Goal: Communication & Community: Answer question/provide support

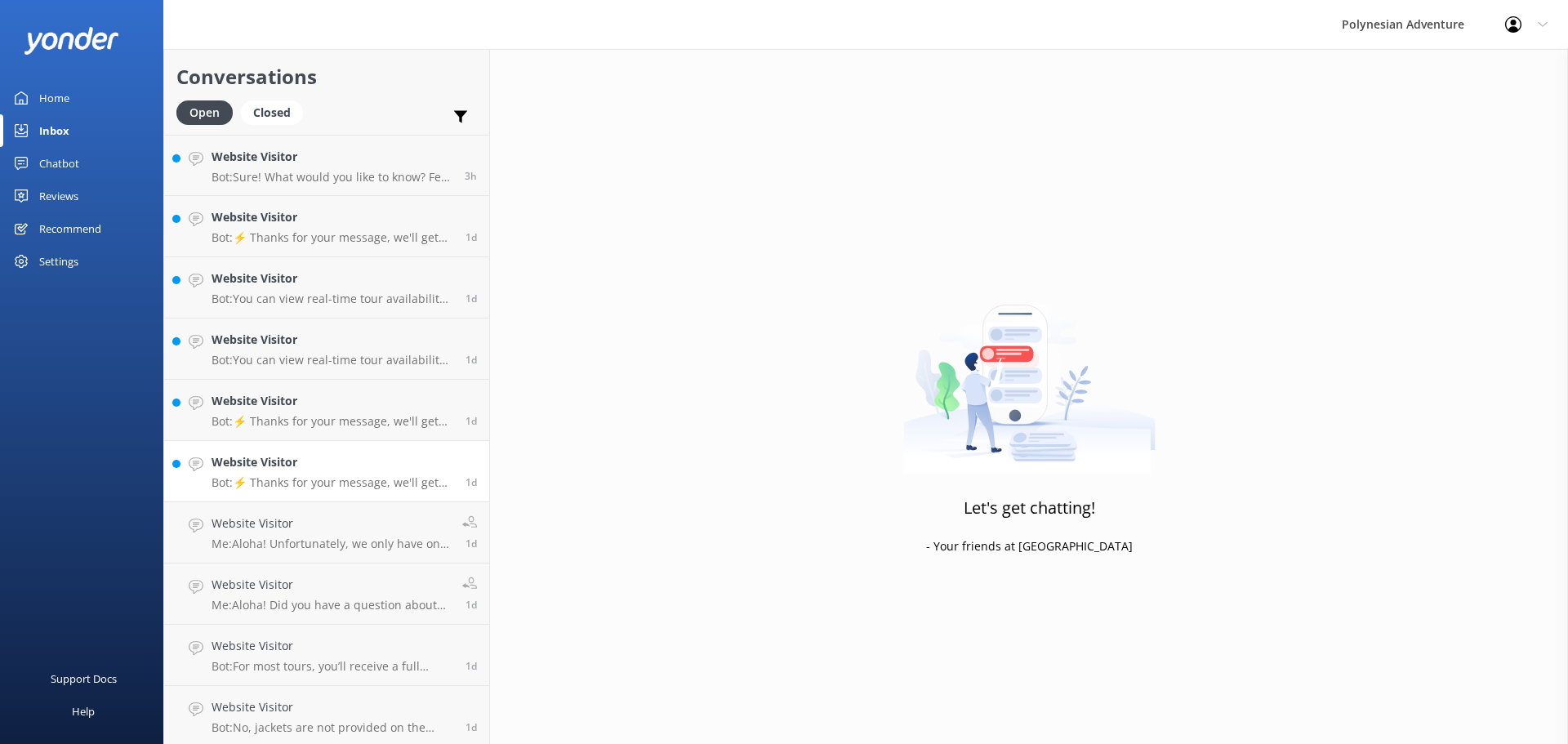
click at [324, 469] on h4 "Website Visitor" at bounding box center [332, 463] width 242 height 18
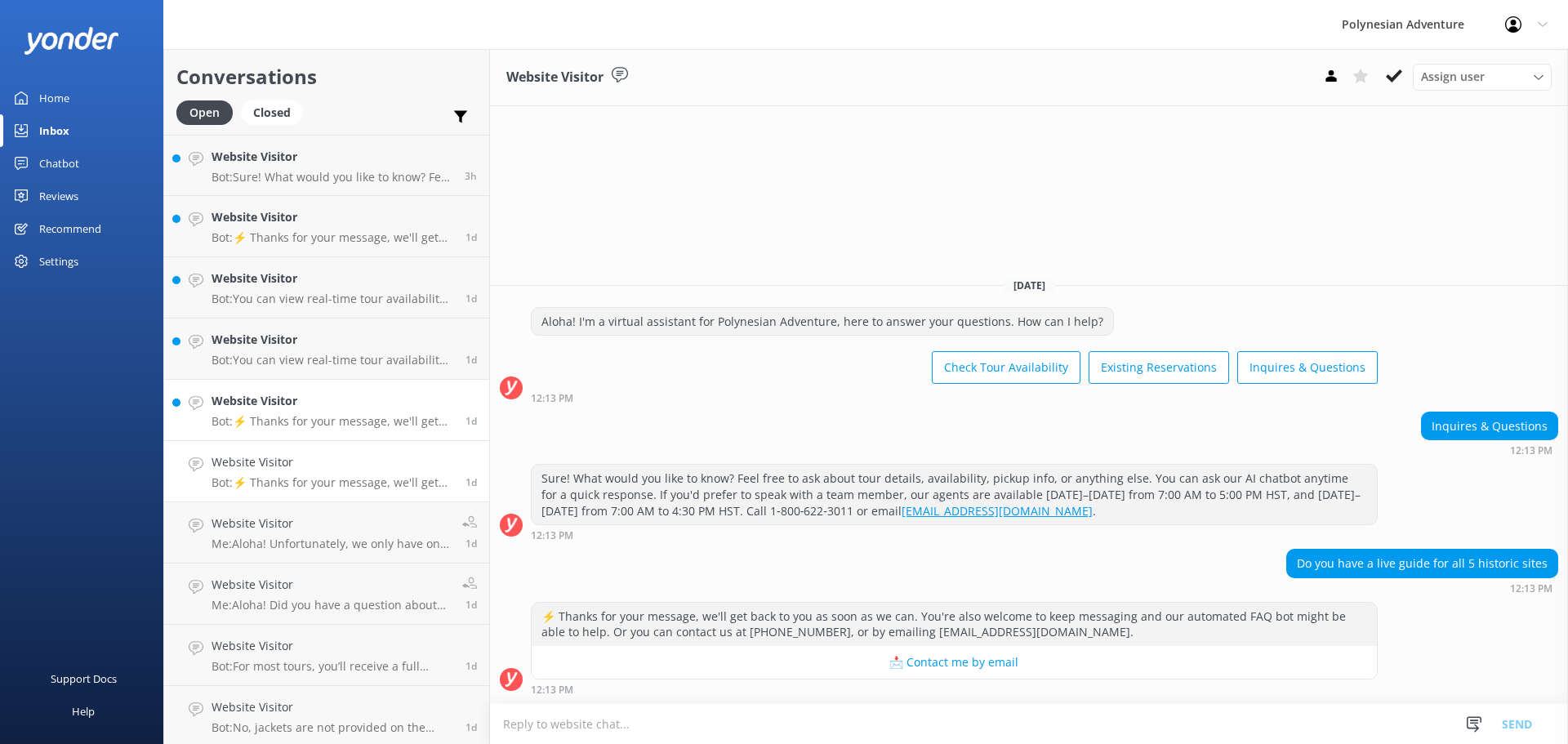
click at [330, 424] on p "Bot: ⚡ Thanks for your message, we'll get back to you as soon as we can. You're…" at bounding box center [332, 422] width 242 height 15
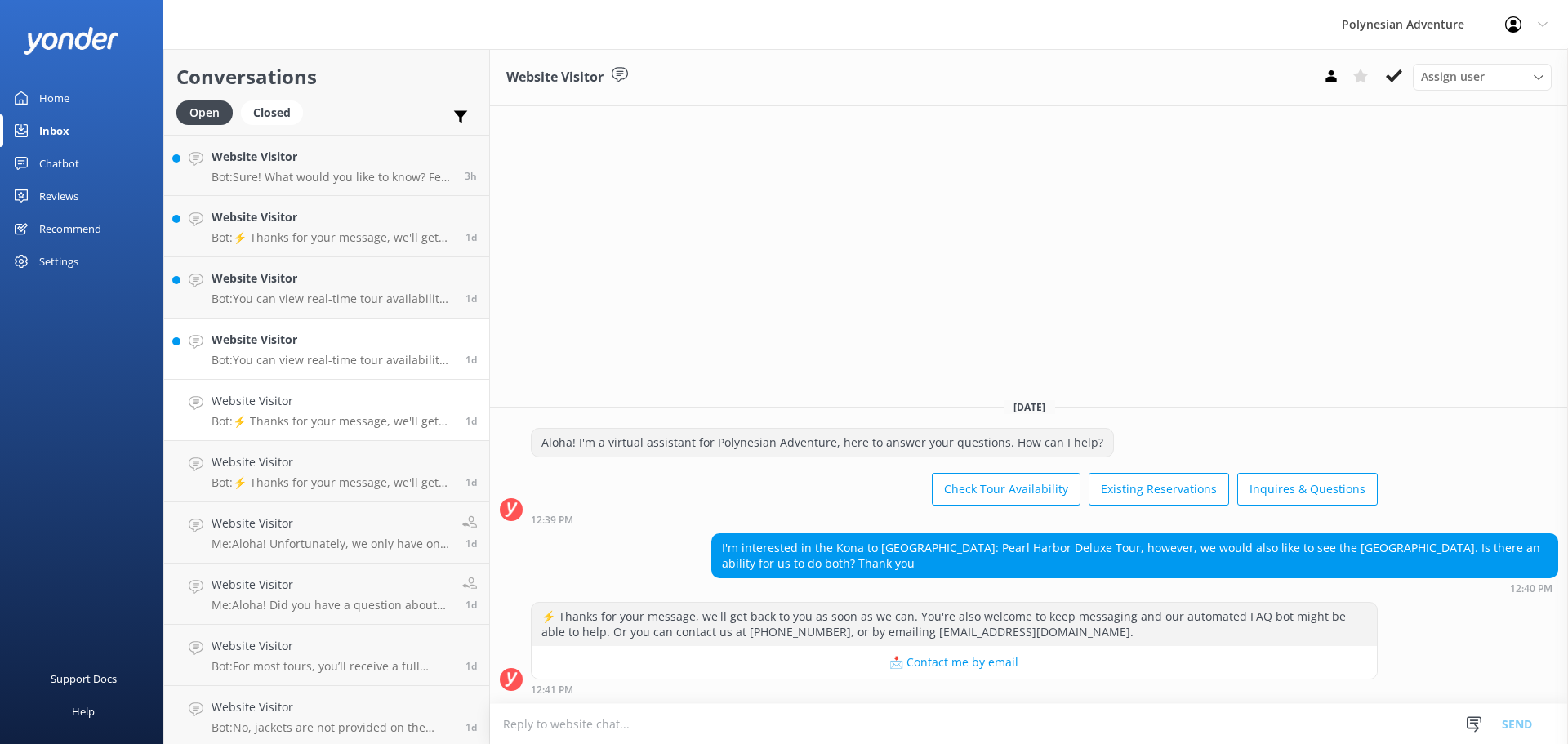
click at [334, 364] on p "Bot: You can view real-time tour availability and book your Polynesian Adventur…" at bounding box center [332, 360] width 242 height 15
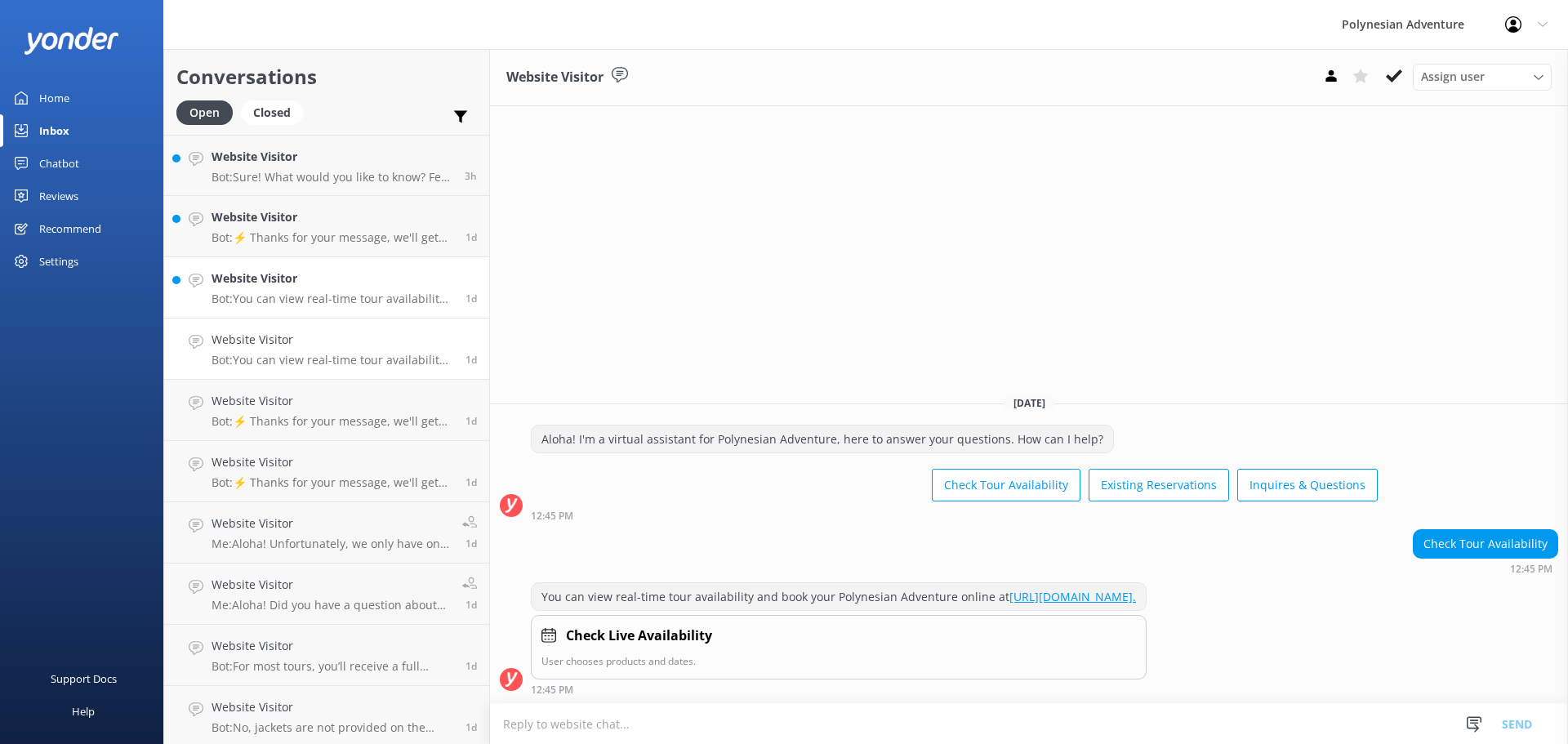
click at [359, 301] on p "Bot: You can view real-time tour availability and book your Polynesian Adventur…" at bounding box center [332, 299] width 242 height 15
click at [366, 230] on p "Bot: ⚡ Thanks for your message, we'll get back to you as soon as we can. You're…" at bounding box center [332, 238] width 242 height 15
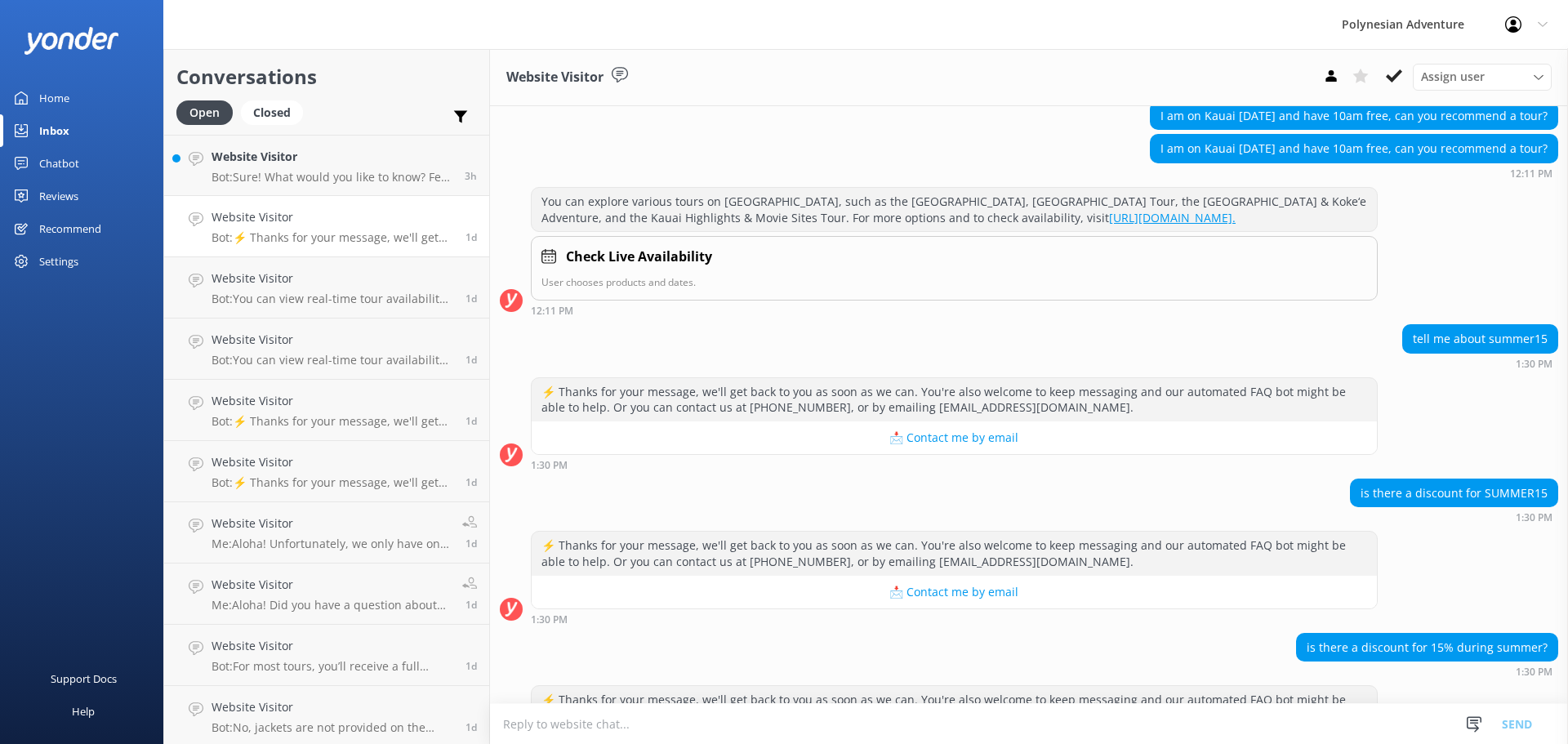
scroll to position [1028, 0]
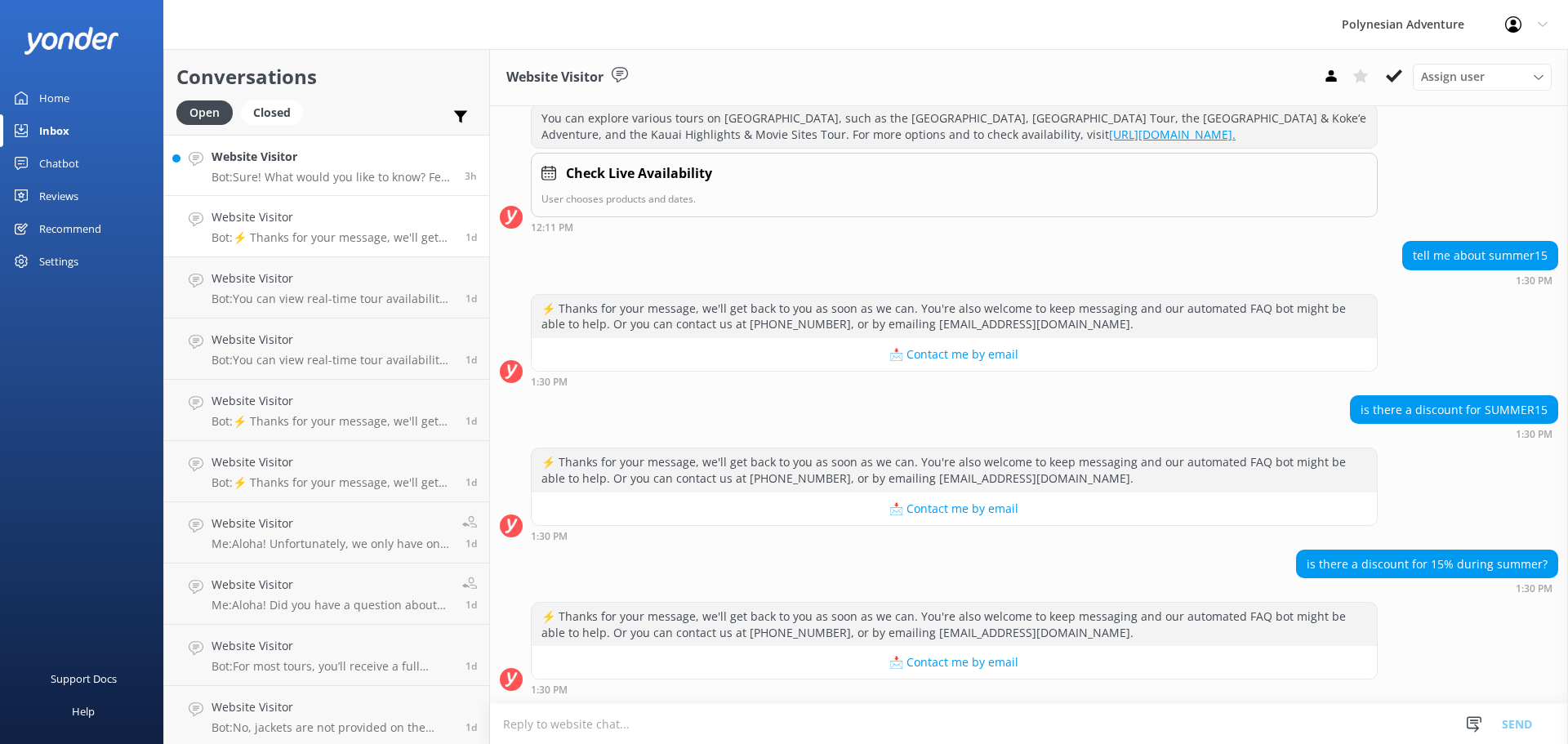
click at [346, 187] on link "Website Visitor Bot: Sure! What would you like to know? Feel free to ask about …" at bounding box center [327, 165] width 325 height 62
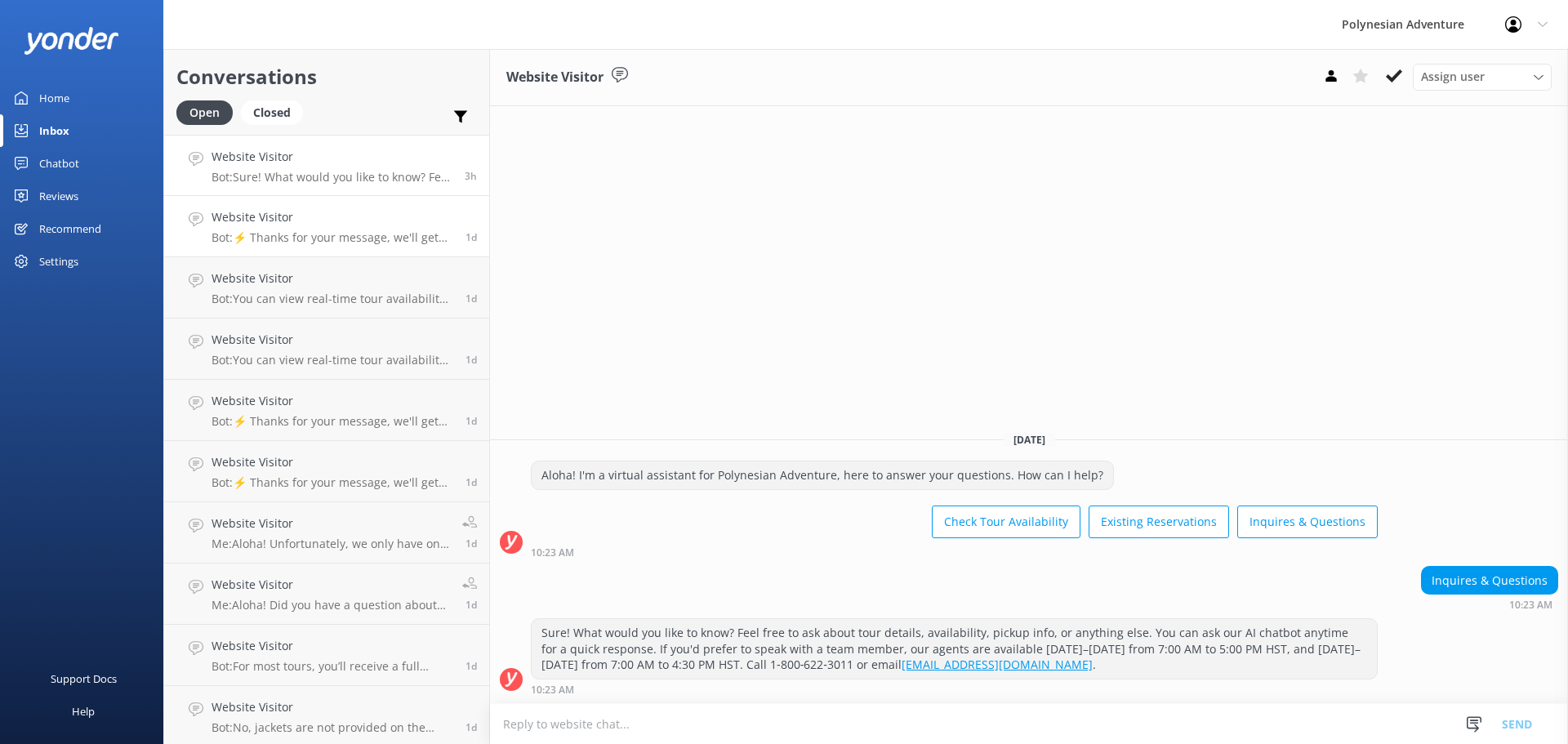
click at [341, 231] on p "Bot: ⚡ Thanks for your message, we'll get back to you as soon as we can. You're…" at bounding box center [332, 238] width 242 height 15
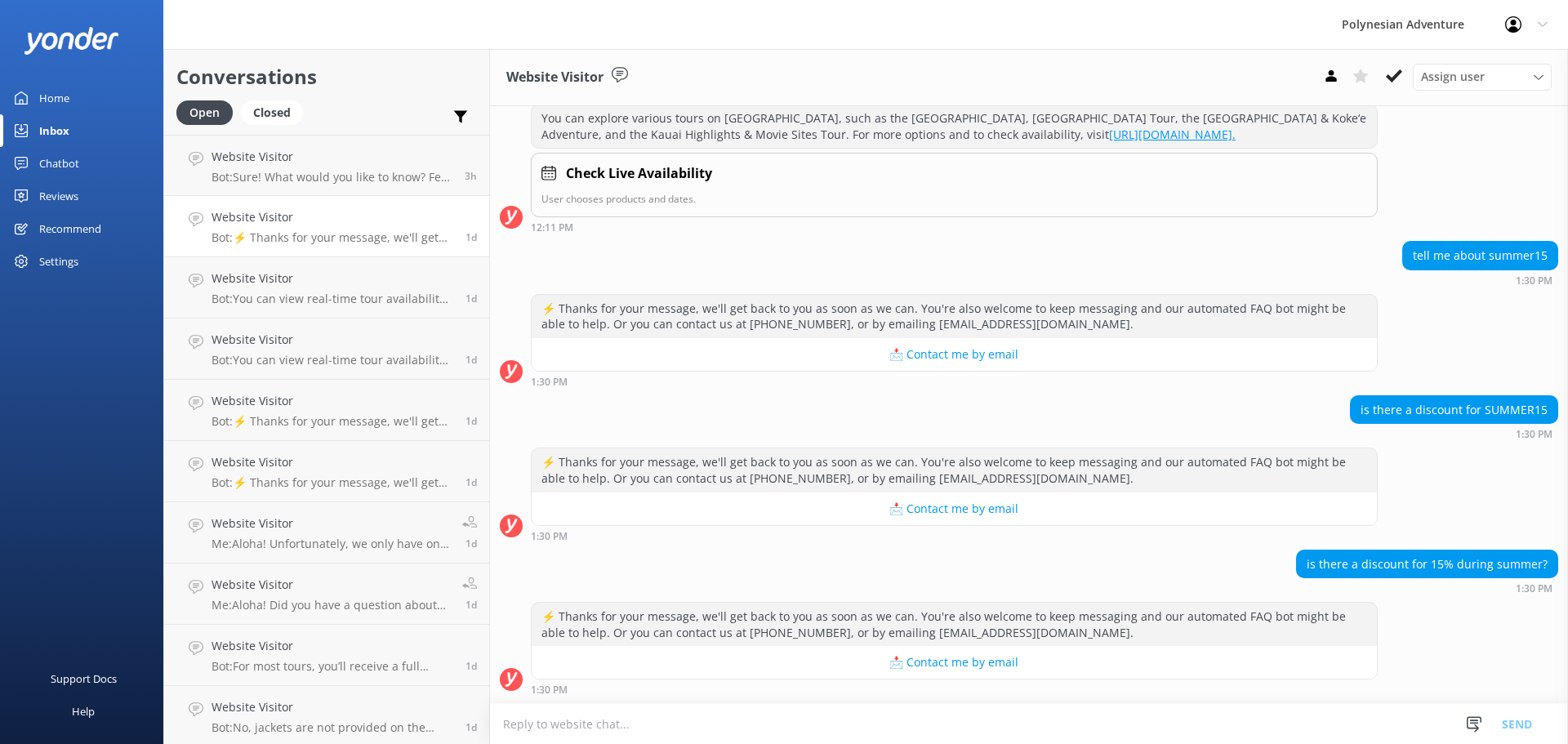
scroll to position [1028, 0]
click at [318, 292] on p "Bot: You can view real-time tour availability and book your Polynesian Adventur…" at bounding box center [332, 299] width 242 height 15
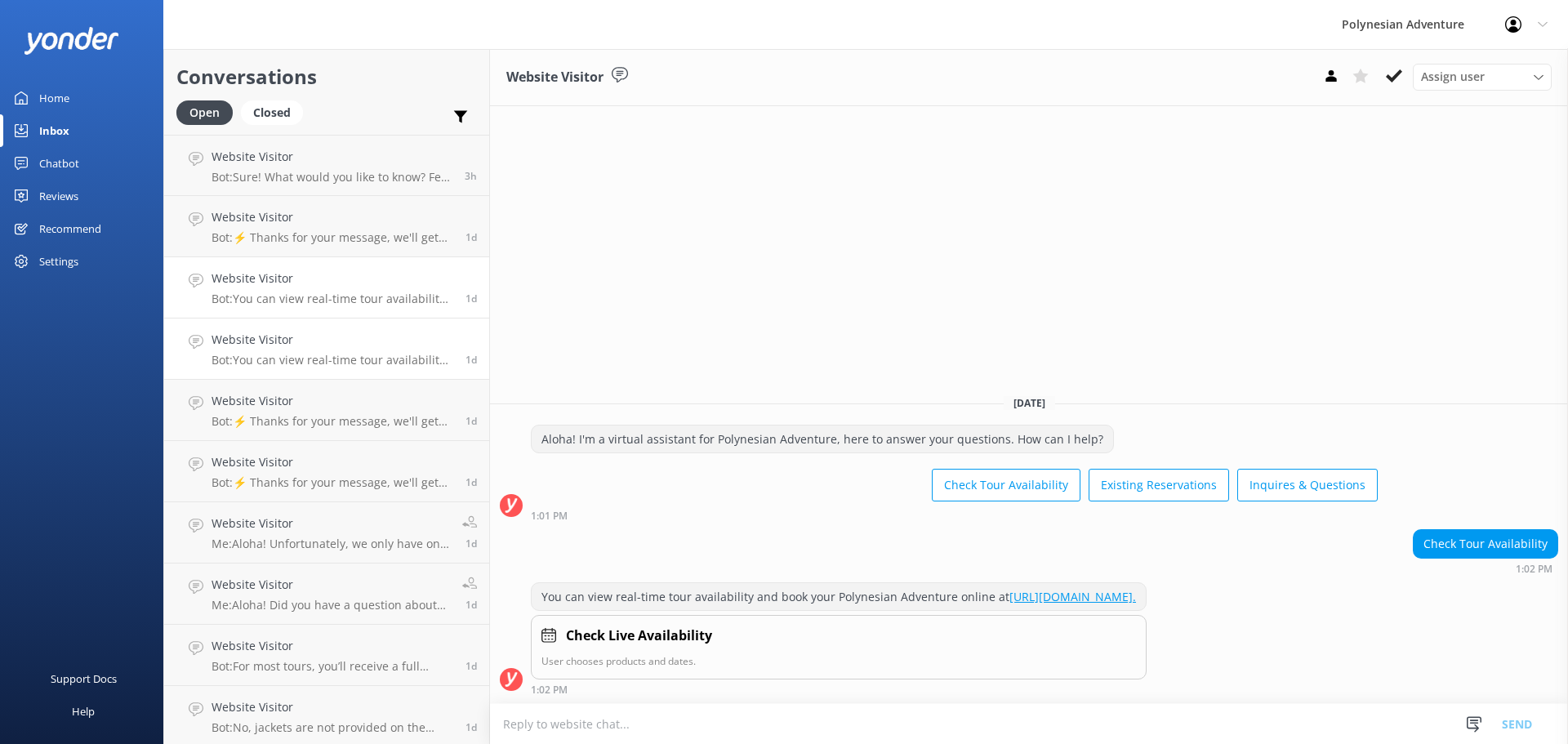
click at [300, 352] on div "Website Visitor Bot: You can view real-time tour availability and book your Pol…" at bounding box center [332, 349] width 242 height 36
click at [300, 424] on p "Bot: ⚡ Thanks for your message, we'll get back to you as soon as we can. You're…" at bounding box center [332, 422] width 242 height 15
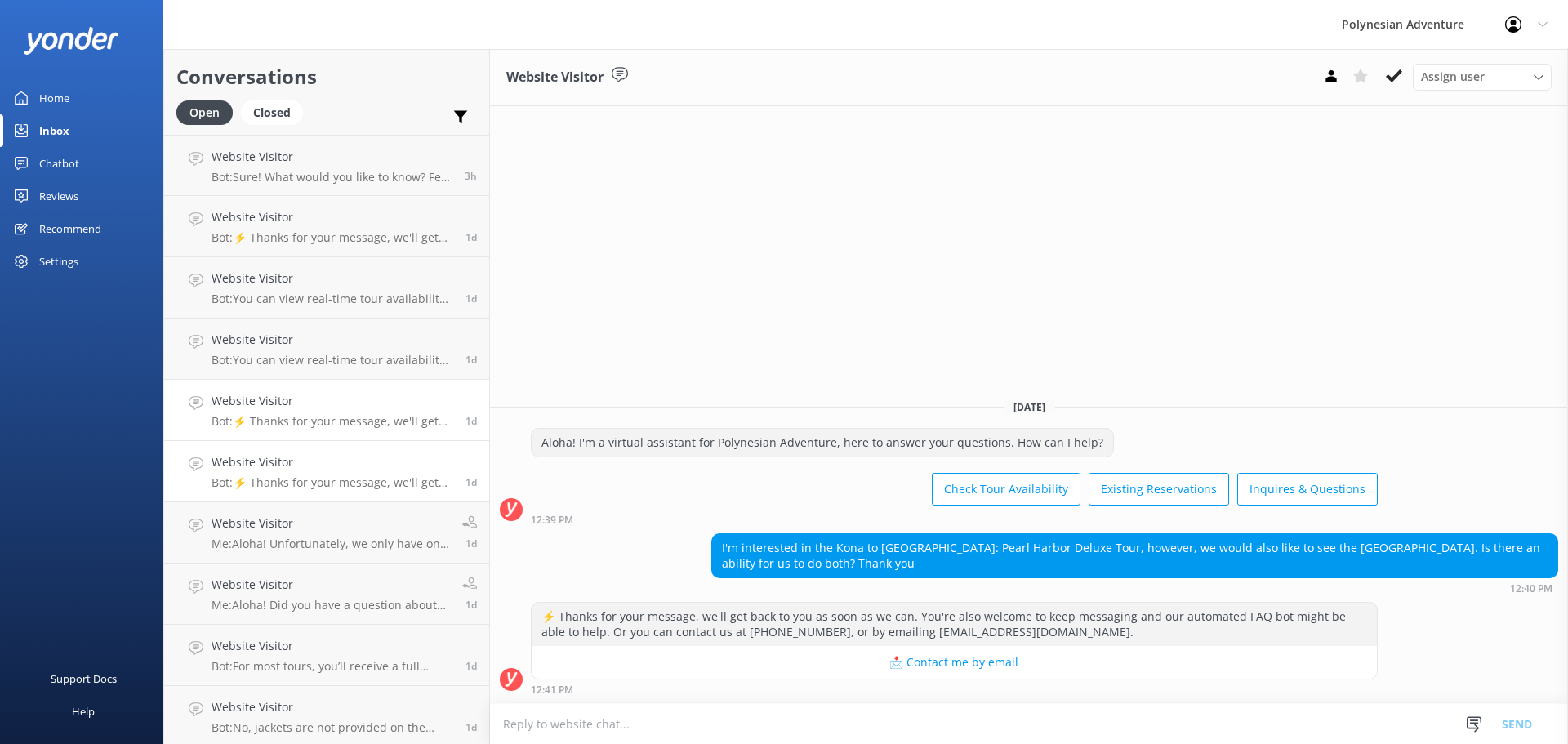
click at [361, 482] on p "Bot: ⚡ Thanks for your message, we'll get back to you as soon as we can. You're…" at bounding box center [332, 483] width 242 height 15
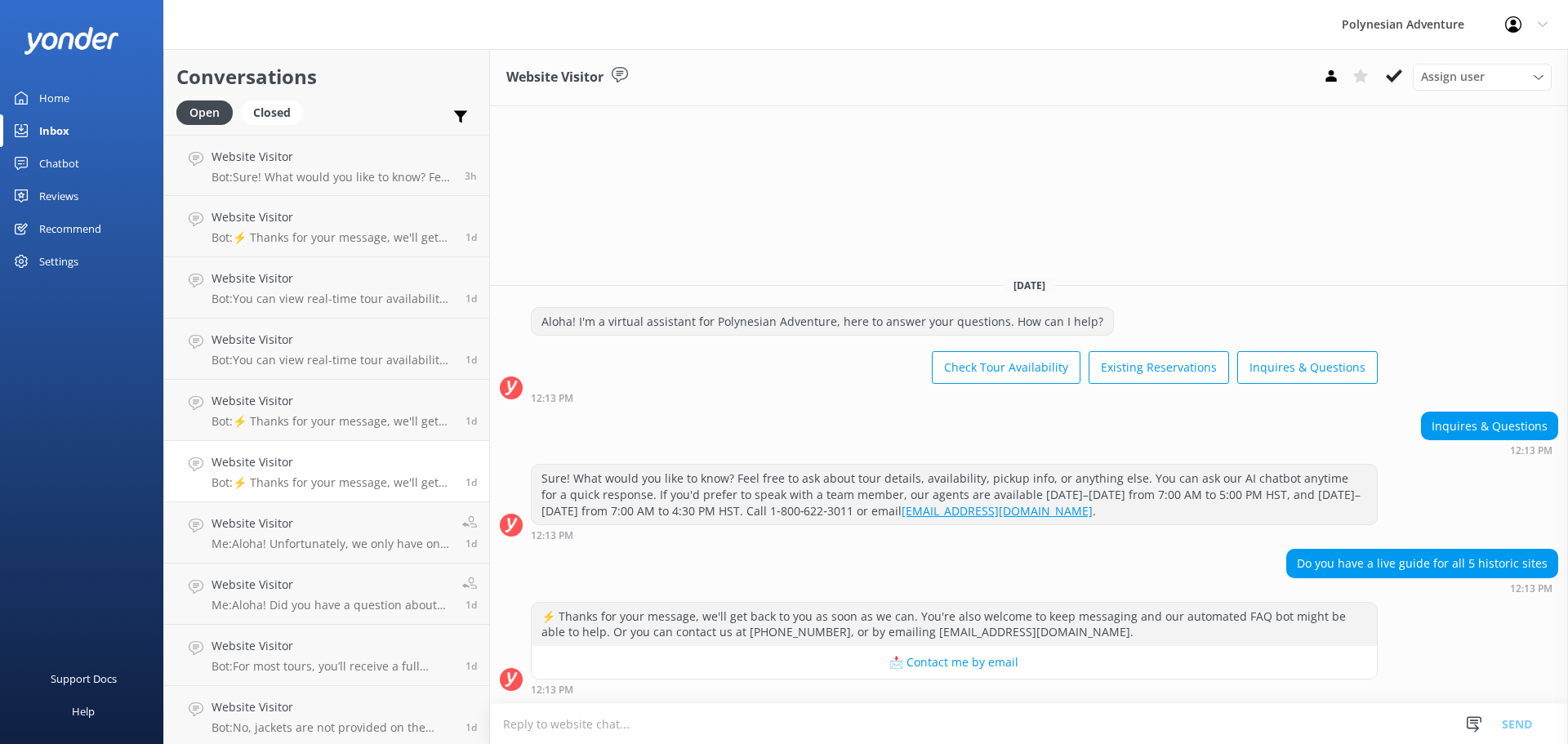
click at [745, 723] on textarea at bounding box center [1029, 724] width 1078 height 40
type textarea "A"
click at [353, 187] on link "Website Visitor Bot: Sure! What would you like to know? Feel free to ask about …" at bounding box center [327, 165] width 325 height 62
